Goal: Task Accomplishment & Management: Use online tool/utility

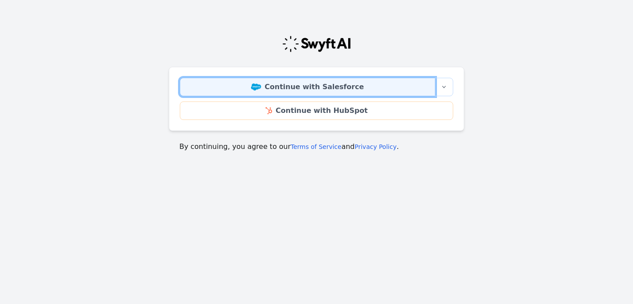
click at [255, 84] on link "Continue with Salesforce" at bounding box center [307, 87] width 255 height 18
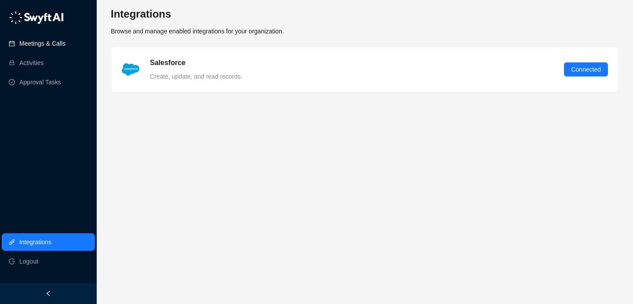
click at [45, 44] on link "Meetings & Calls" at bounding box center [42, 44] width 46 height 18
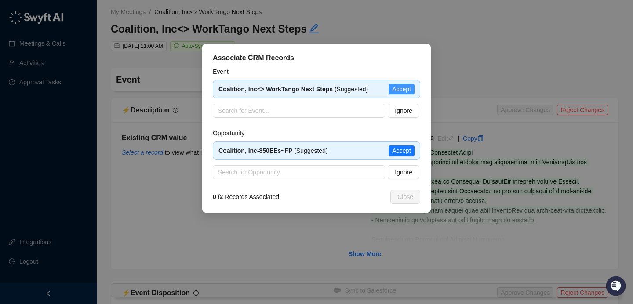
click at [403, 88] on span "Accept" at bounding box center [401, 89] width 19 height 10
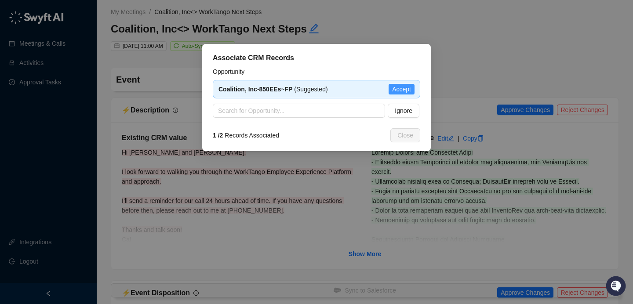
click at [406, 87] on span "Accept" at bounding box center [401, 89] width 19 height 10
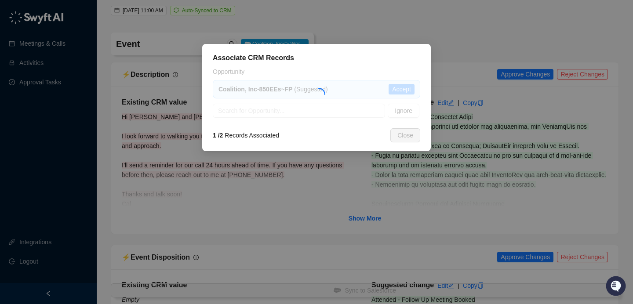
type textarea "**********"
type input "**********"
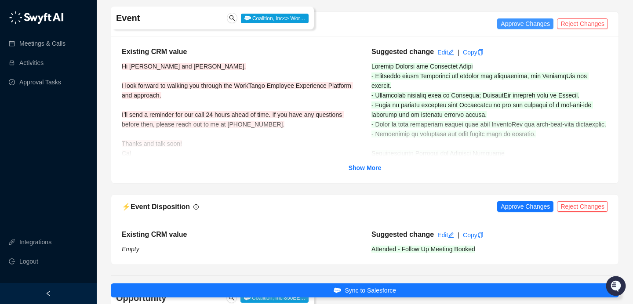
scroll to position [86, 0]
click at [518, 24] on span "Approve Changes" at bounding box center [524, 24] width 49 height 10
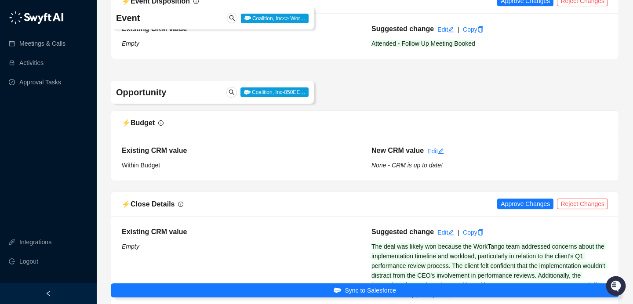
scroll to position [293, 0]
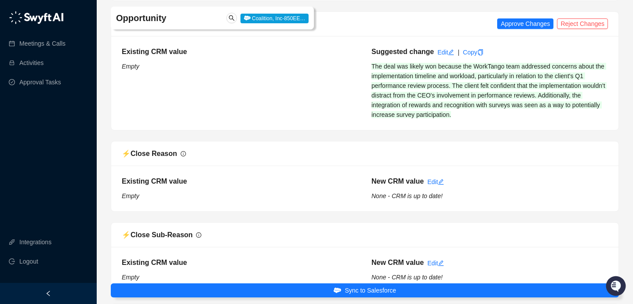
scroll to position [471, 0]
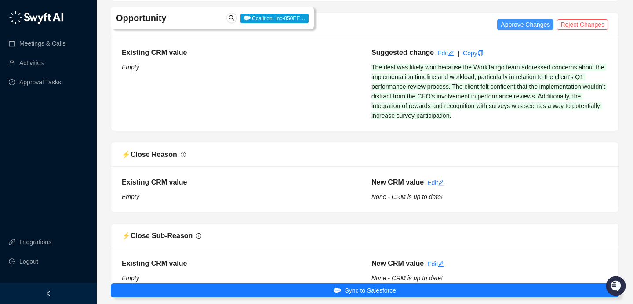
click at [525, 23] on span "Approve Changes" at bounding box center [524, 25] width 49 height 10
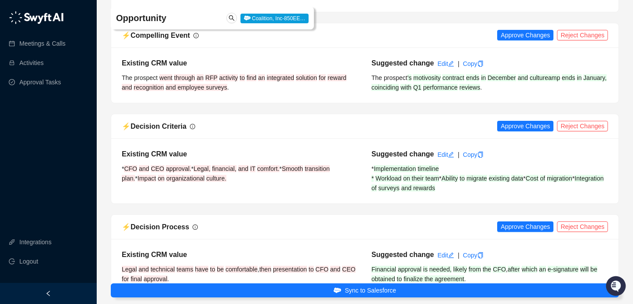
scroll to position [755, 0]
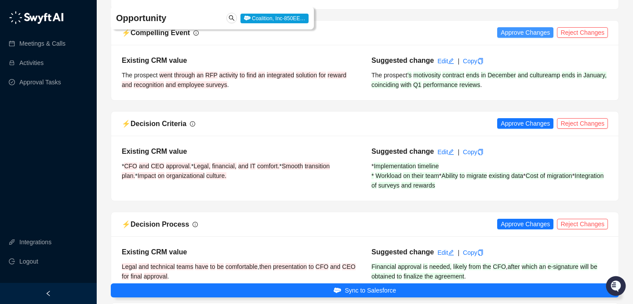
click at [535, 32] on span "Approve Changes" at bounding box center [524, 33] width 49 height 10
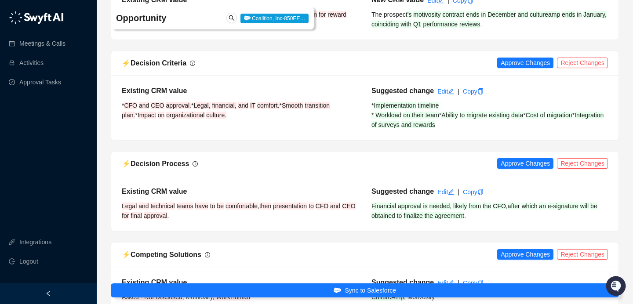
scroll to position [852, 0]
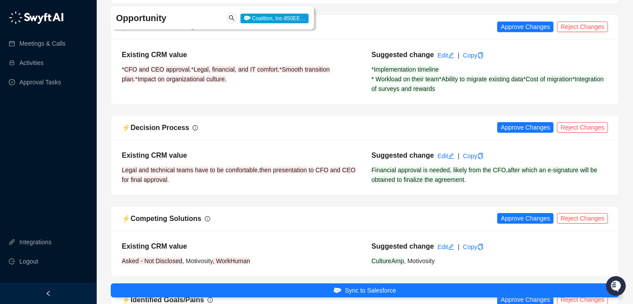
click at [580, 35] on div "⚡️ Decision Criteria Approve Changes Reject Changes" at bounding box center [364, 27] width 507 height 25
click at [580, 18] on div "⚡️ Decision Criteria Approve Changes Reject Changes" at bounding box center [364, 27] width 507 height 25
click at [573, 24] on span "Reject Changes" at bounding box center [582, 27] width 44 height 10
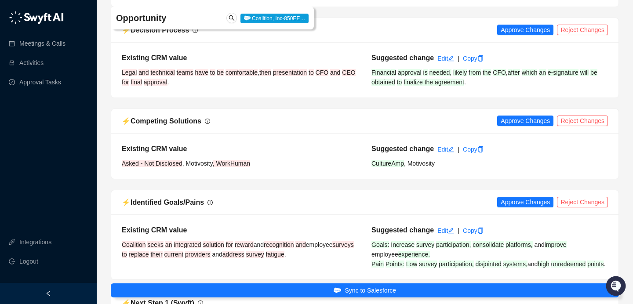
scroll to position [960, 0]
click at [525, 29] on span "Approve Changes" at bounding box center [524, 30] width 49 height 10
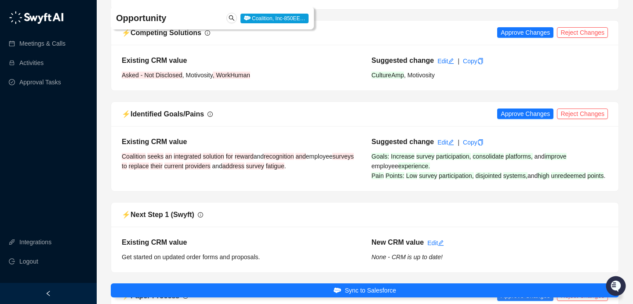
scroll to position [1047, 0]
click at [533, 35] on span "Approve Changes" at bounding box center [524, 33] width 49 height 10
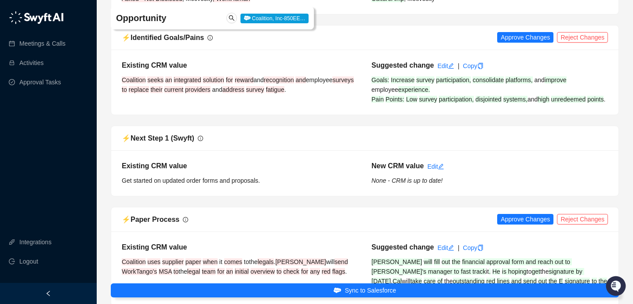
scroll to position [1131, 0]
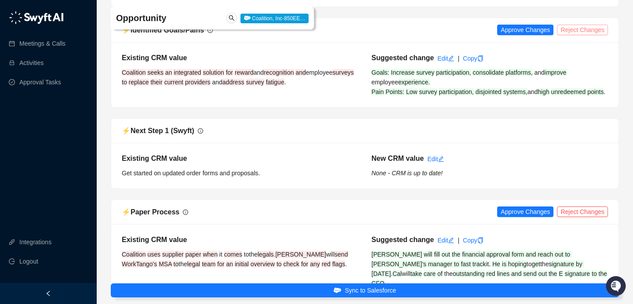
click at [569, 31] on span "Reject Changes" at bounding box center [582, 30] width 44 height 10
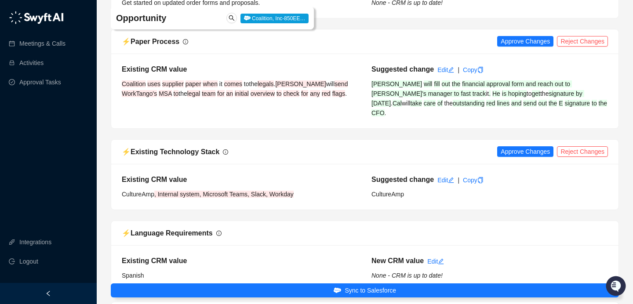
scroll to position [1302, 0]
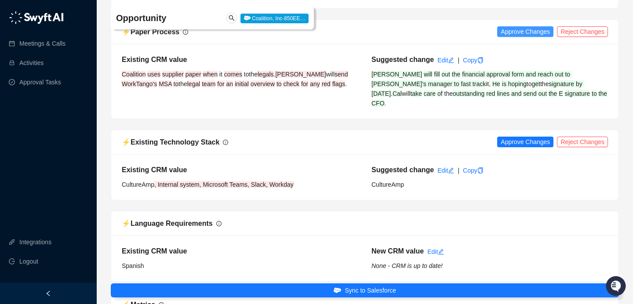
click at [522, 34] on span "Approve Changes" at bounding box center [524, 32] width 49 height 10
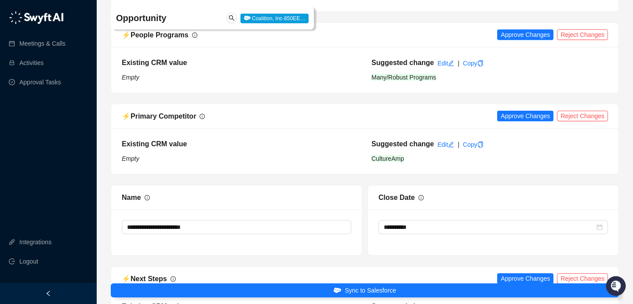
scroll to position [1675, 0]
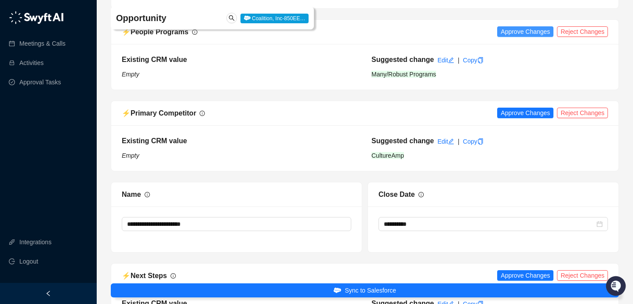
click at [525, 27] on span "Approve Changes" at bounding box center [524, 32] width 49 height 10
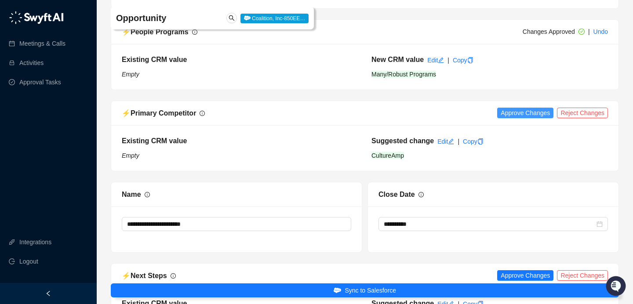
click at [517, 108] on span "Approve Changes" at bounding box center [524, 113] width 49 height 10
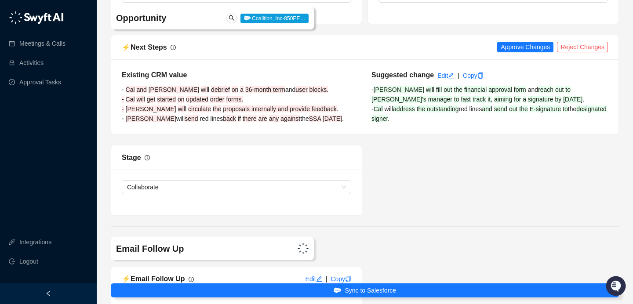
scroll to position [1926, 0]
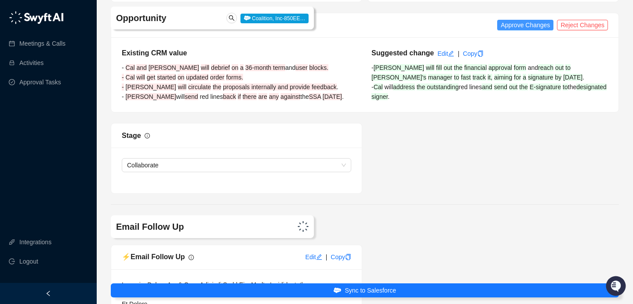
click at [525, 20] on span "Approve Changes" at bounding box center [524, 25] width 49 height 10
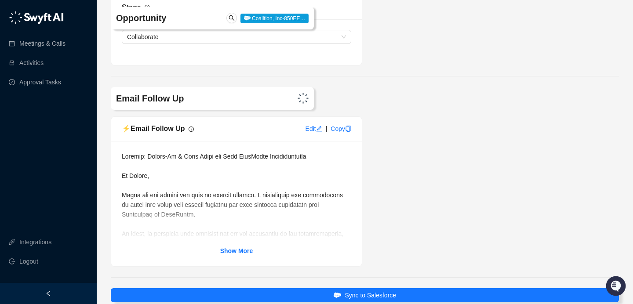
scroll to position [2092, 0]
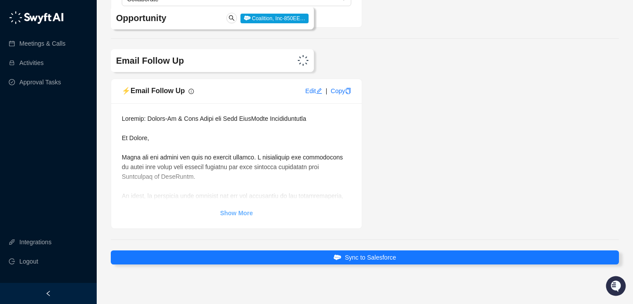
click at [237, 210] on strong "Show More" at bounding box center [236, 213] width 33 height 7
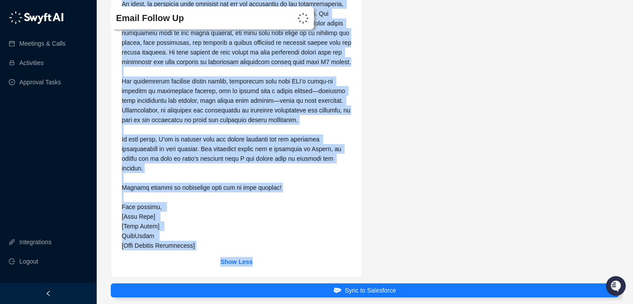
scroll to position [2342, 0]
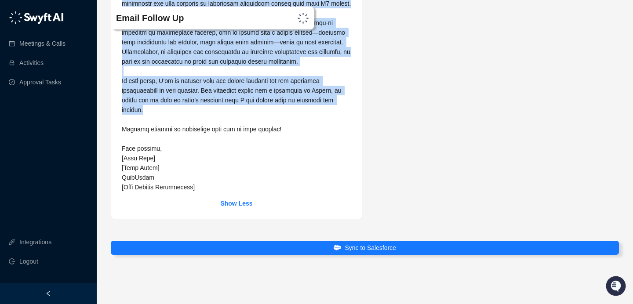
drag, startPoint x: 122, startPoint y: 92, endPoint x: 251, endPoint y: 112, distance: 130.2
click at [251, 112] on div at bounding box center [236, 27] width 229 height 329
copy span "Lo Ipsumd, Sitam con adi elitse doe temp in utlabor etdolor. M aliquaenima min …"
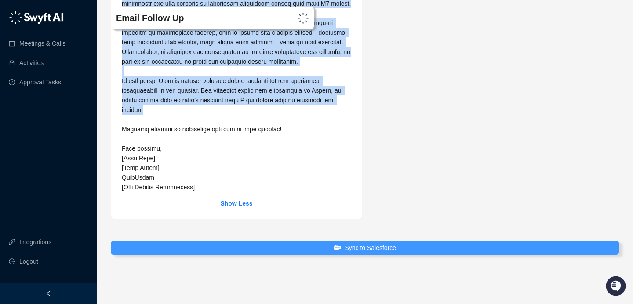
click at [360, 244] on span "Sync to Salesforce" at bounding box center [369, 248] width 51 height 10
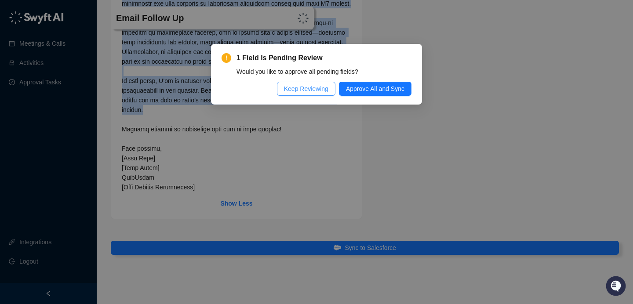
click at [313, 94] on button "Keep Reviewing" at bounding box center [306, 89] width 58 height 14
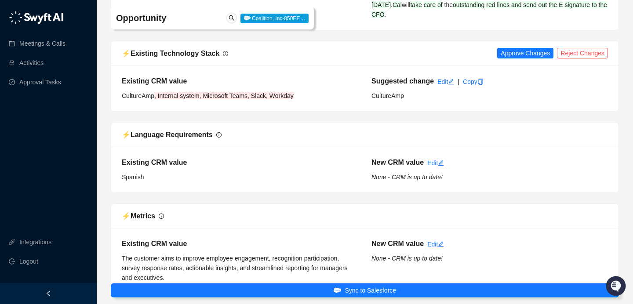
scroll to position [1389, 0]
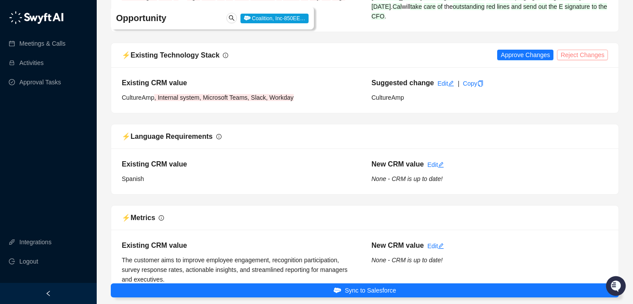
click at [570, 50] on span "Reject Changes" at bounding box center [582, 55] width 44 height 10
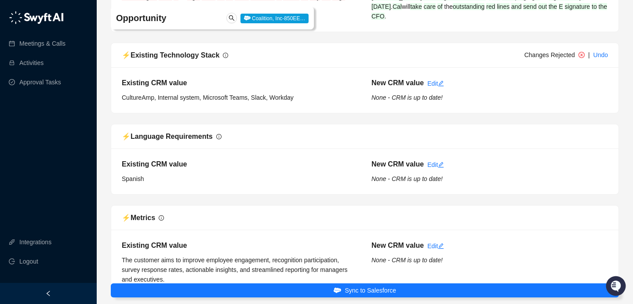
scroll to position [2342, 0]
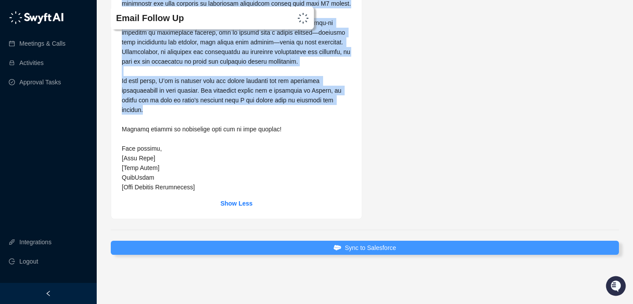
click at [388, 243] on span "Sync to Salesforce" at bounding box center [369, 248] width 51 height 10
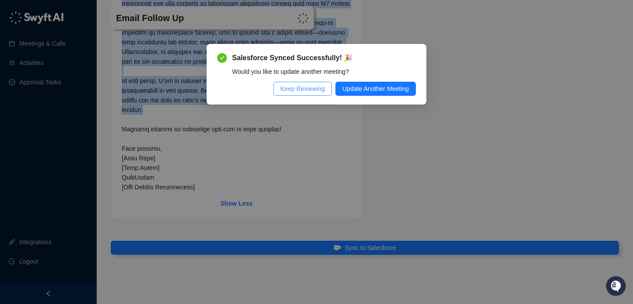
click at [308, 87] on span "Keep Reviewing" at bounding box center [302, 89] width 44 height 10
